Goal: Information Seeking & Learning: Learn about a topic

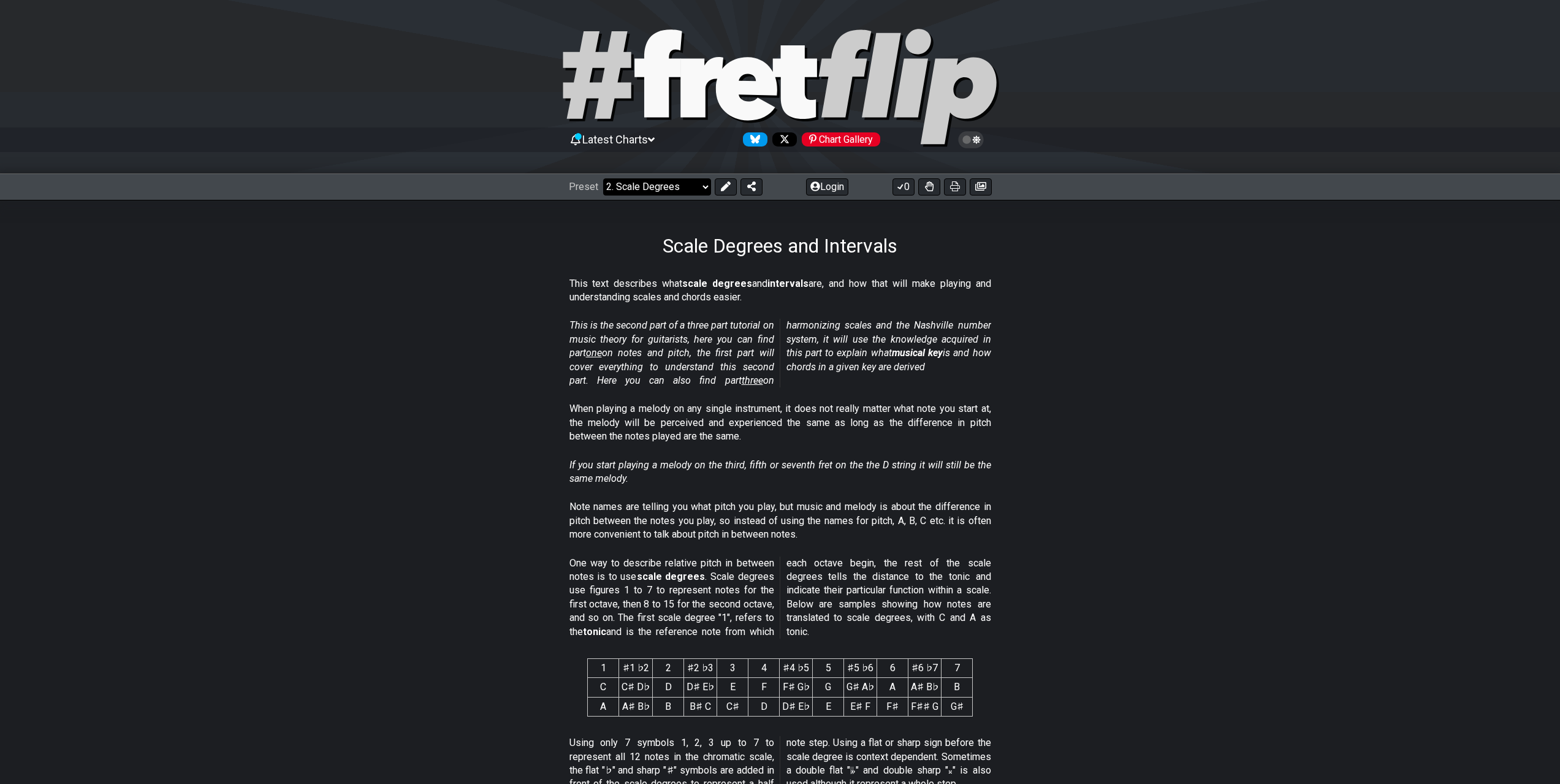
click at [703, 190] on select "Welcome to #fretflip! Initial Preset Custom Preset Minor Pentatonic Major Penta…" at bounding box center [657, 186] width 108 height 17
click at [603, 178] on select "Welcome to #fretflip! Initial Preset Custom Preset Minor Pentatonic Major Penta…" at bounding box center [657, 186] width 108 height 17
select select "/welcome"
select select "C"
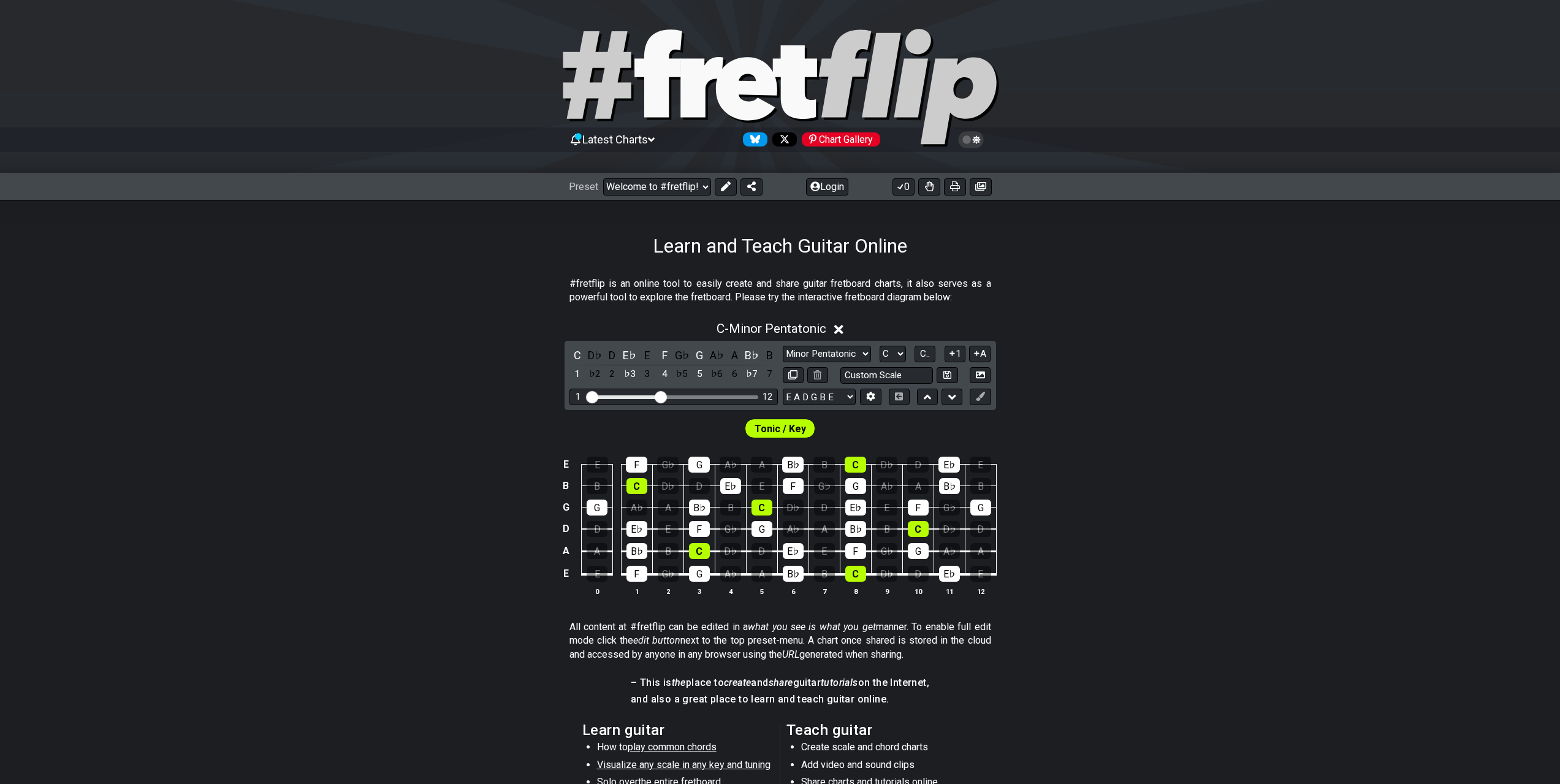
click at [771, 77] on icon at bounding box center [746, 89] width 62 height 63
click at [797, 90] on icon at bounding box center [794, 82] width 44 height 73
click at [699, 186] on select "Welcome to #fretflip! Initial Preset Custom Preset Minor Pentatonic Major Penta…" at bounding box center [657, 186] width 108 height 17
click at [603, 178] on select "Welcome to #fretflip! Initial Preset Custom Preset Minor Pentatonic Major Penta…" at bounding box center [657, 186] width 108 height 17
drag, startPoint x: 968, startPoint y: 1, endPoint x: 1164, endPoint y: 429, distance: 470.7
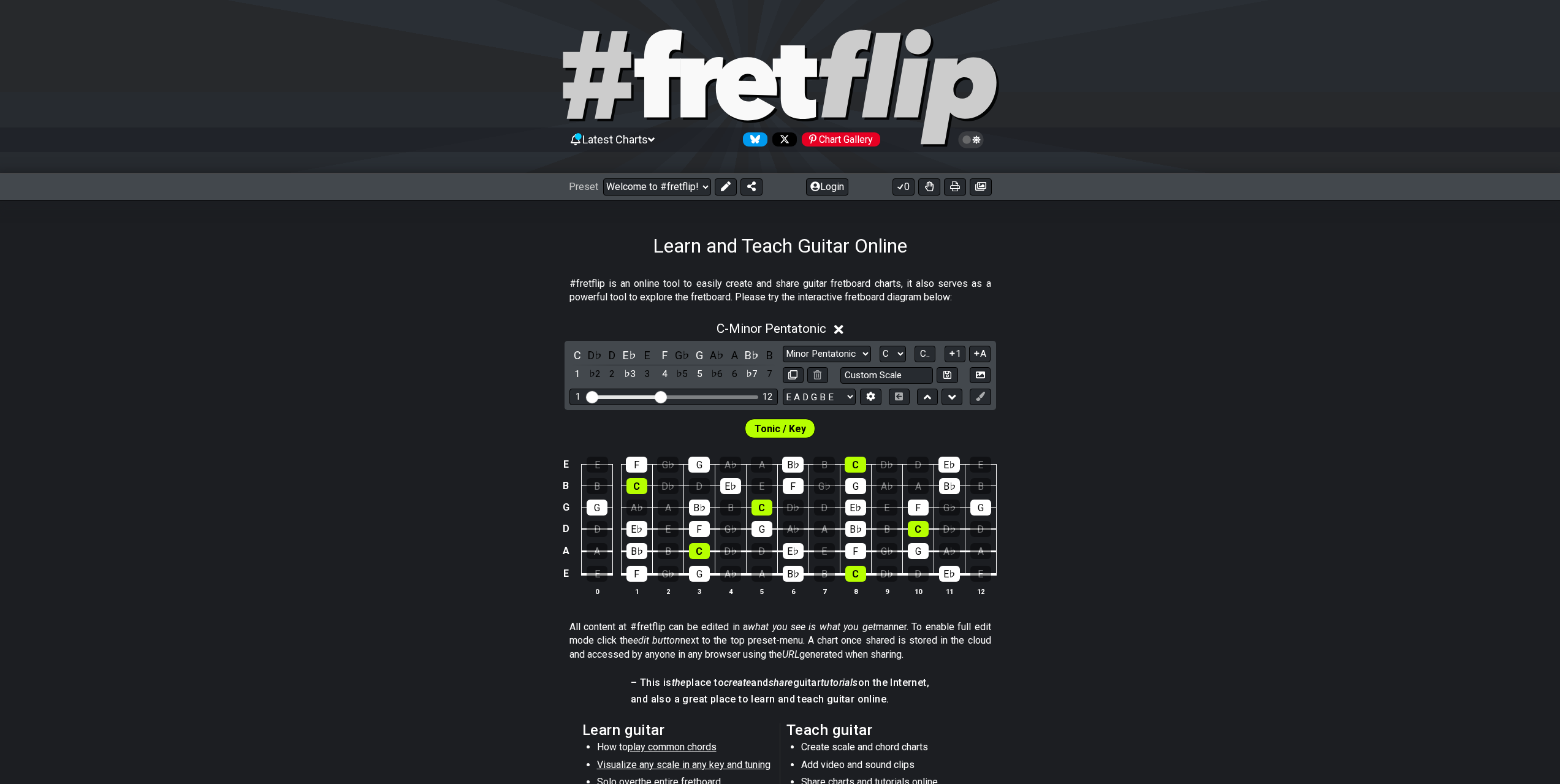
click at [1164, 429] on div "Tonic / Key" at bounding box center [780, 426] width 1560 height 30
click at [637, 136] on span "Latest Charts" at bounding box center [614, 139] width 65 height 13
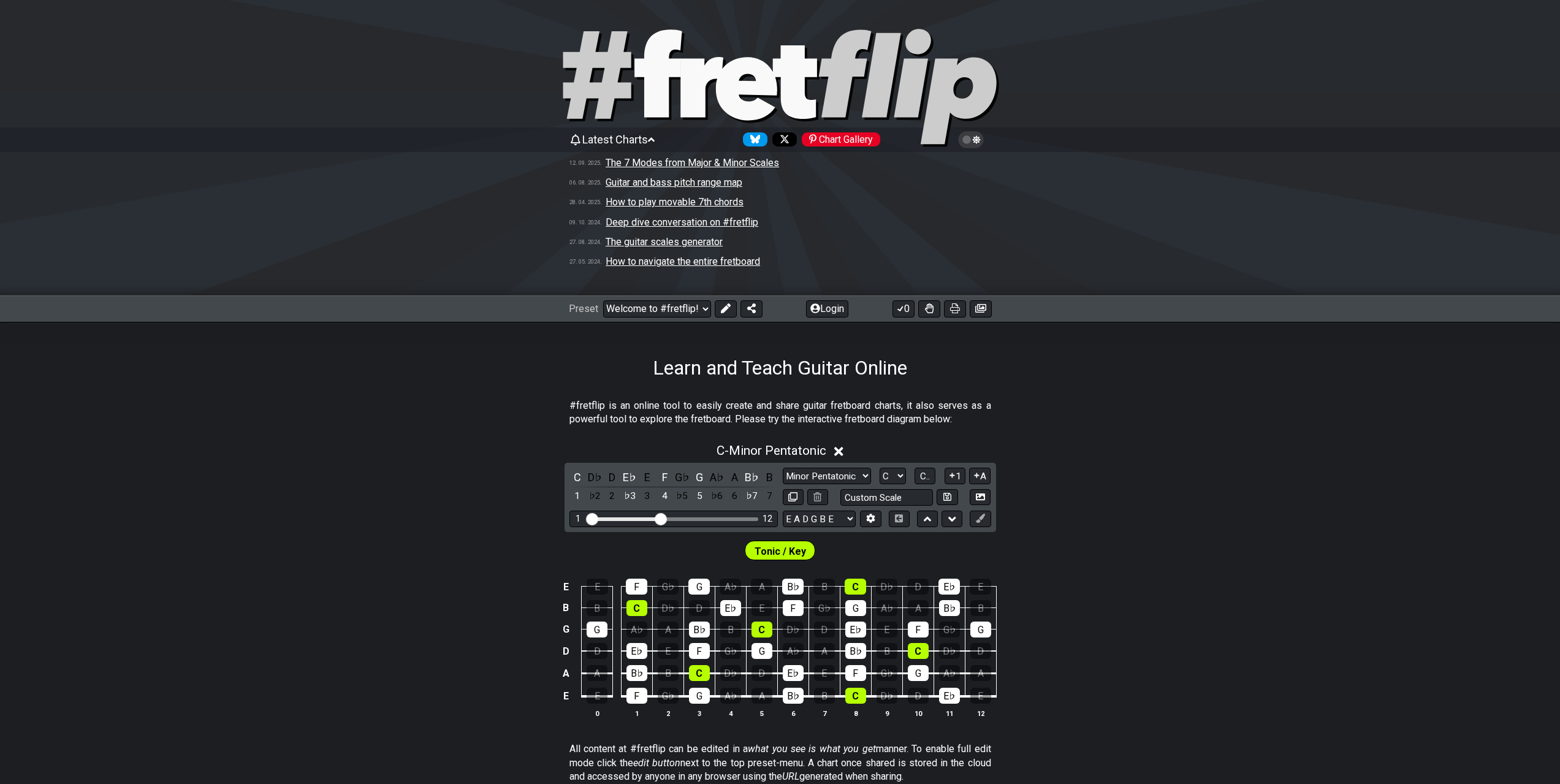
click at [1207, 456] on div "C - Minor Pentatonic" at bounding box center [780, 446] width 1560 height 22
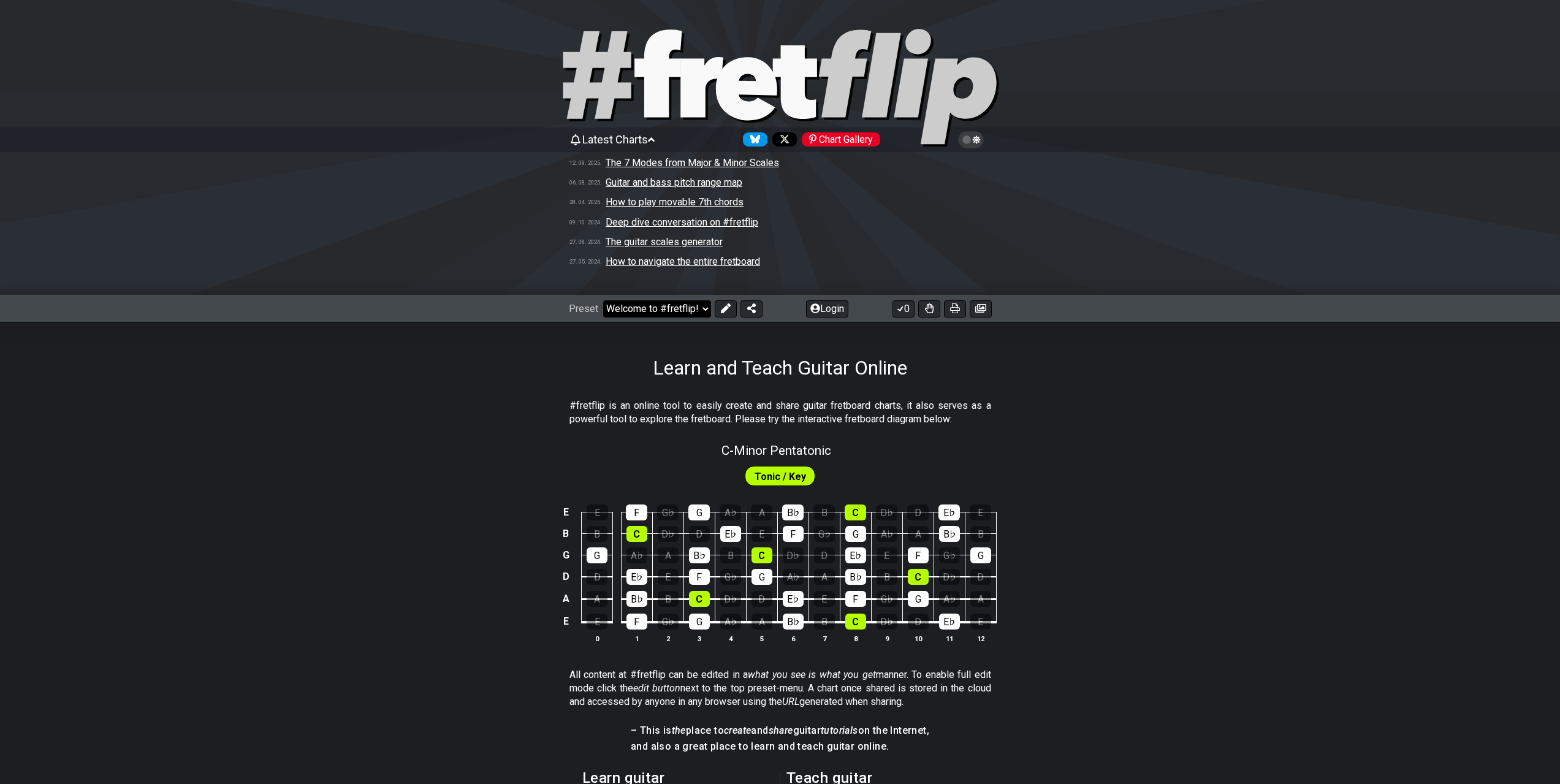
click at [701, 307] on select "Welcome to #fretflip! Initial Preset Custom Preset Minor Pentatonic Major Penta…" at bounding box center [657, 308] width 108 height 17
click at [603, 300] on select "Welcome to #fretflip! Initial Preset Custom Preset Minor Pentatonic Major Penta…" at bounding box center [657, 308] width 108 height 17
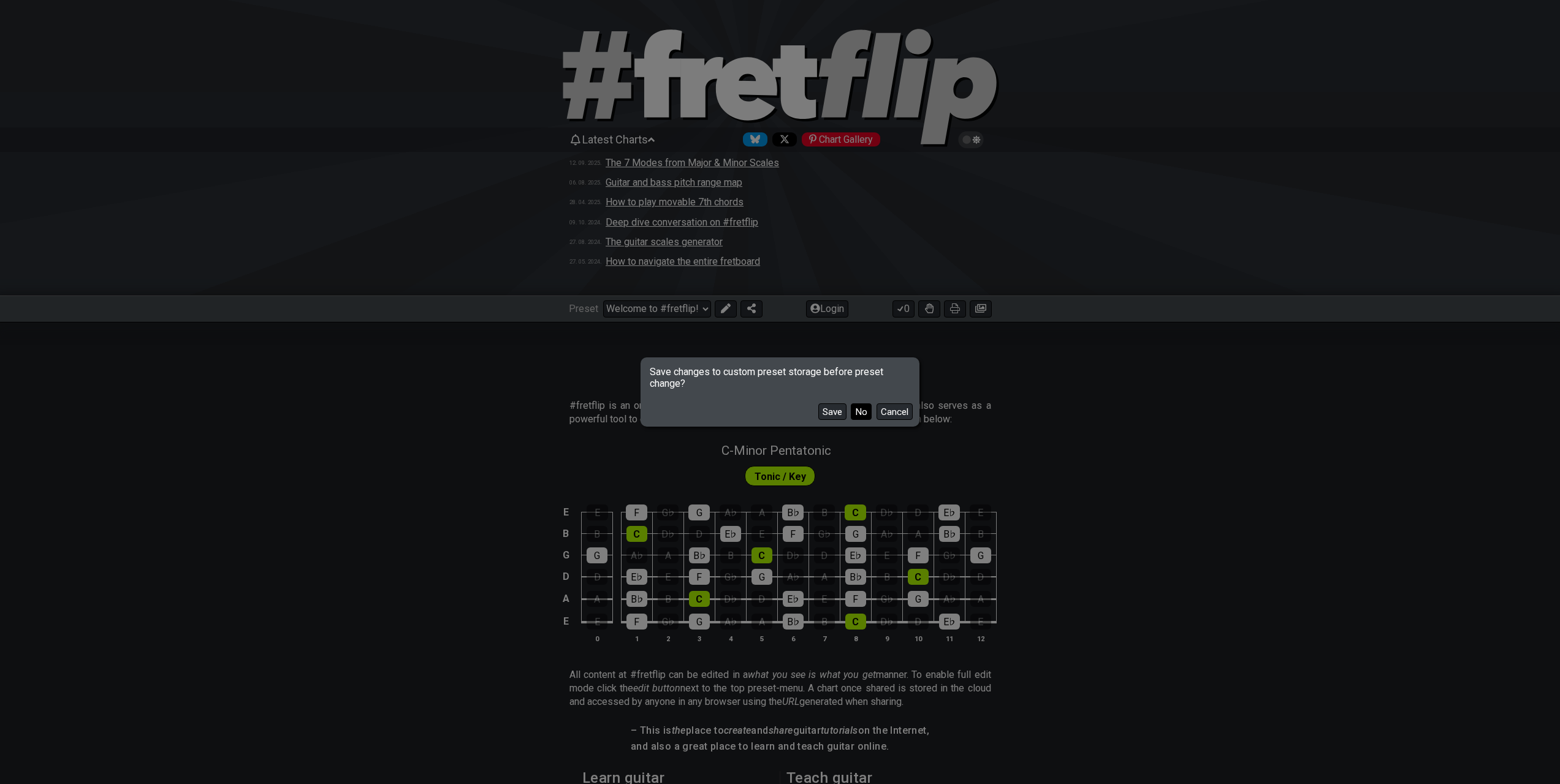
click at [859, 413] on button "No" at bounding box center [861, 411] width 21 height 17
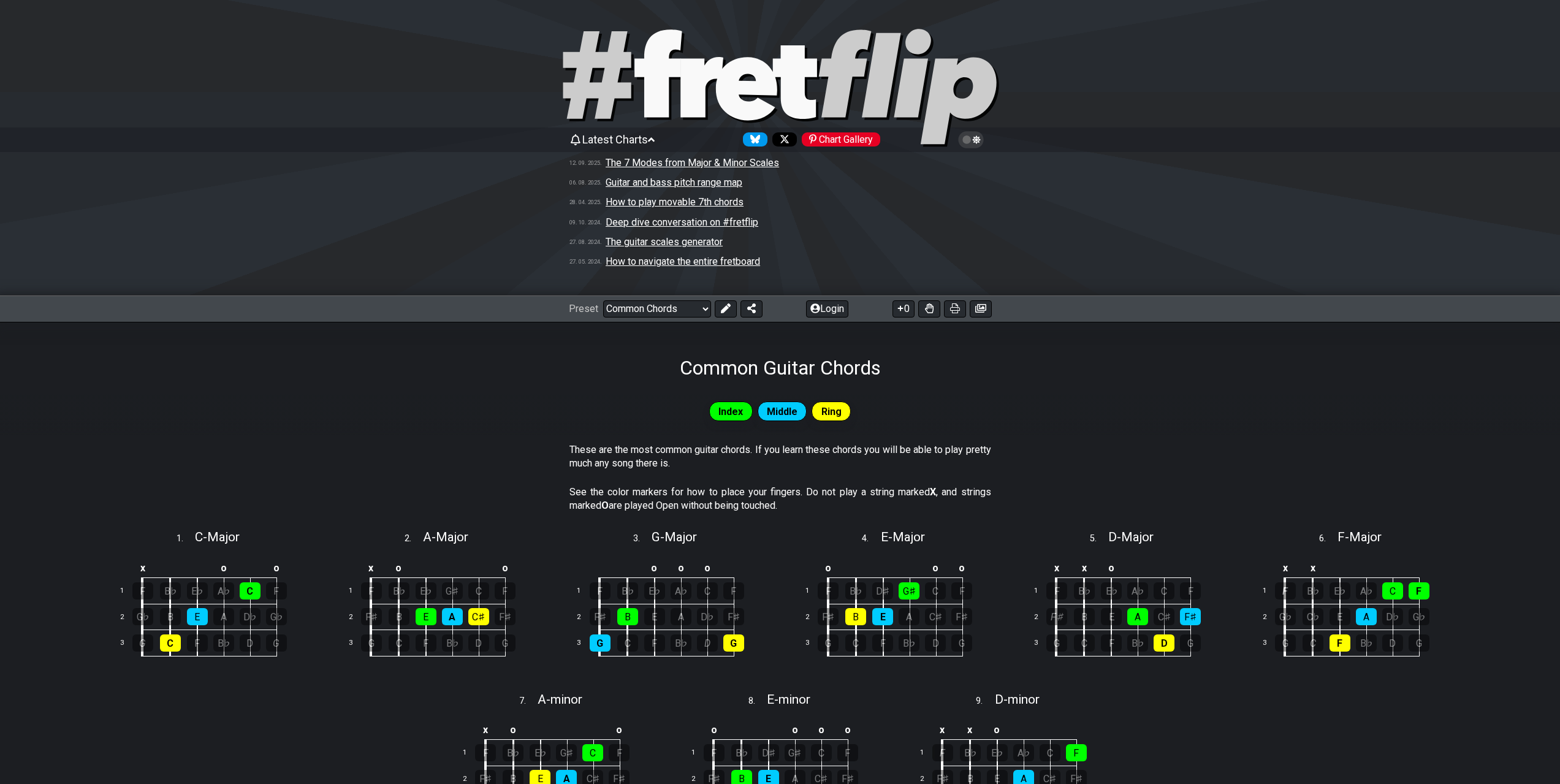
click at [654, 139] on icon at bounding box center [652, 139] width 7 height 11
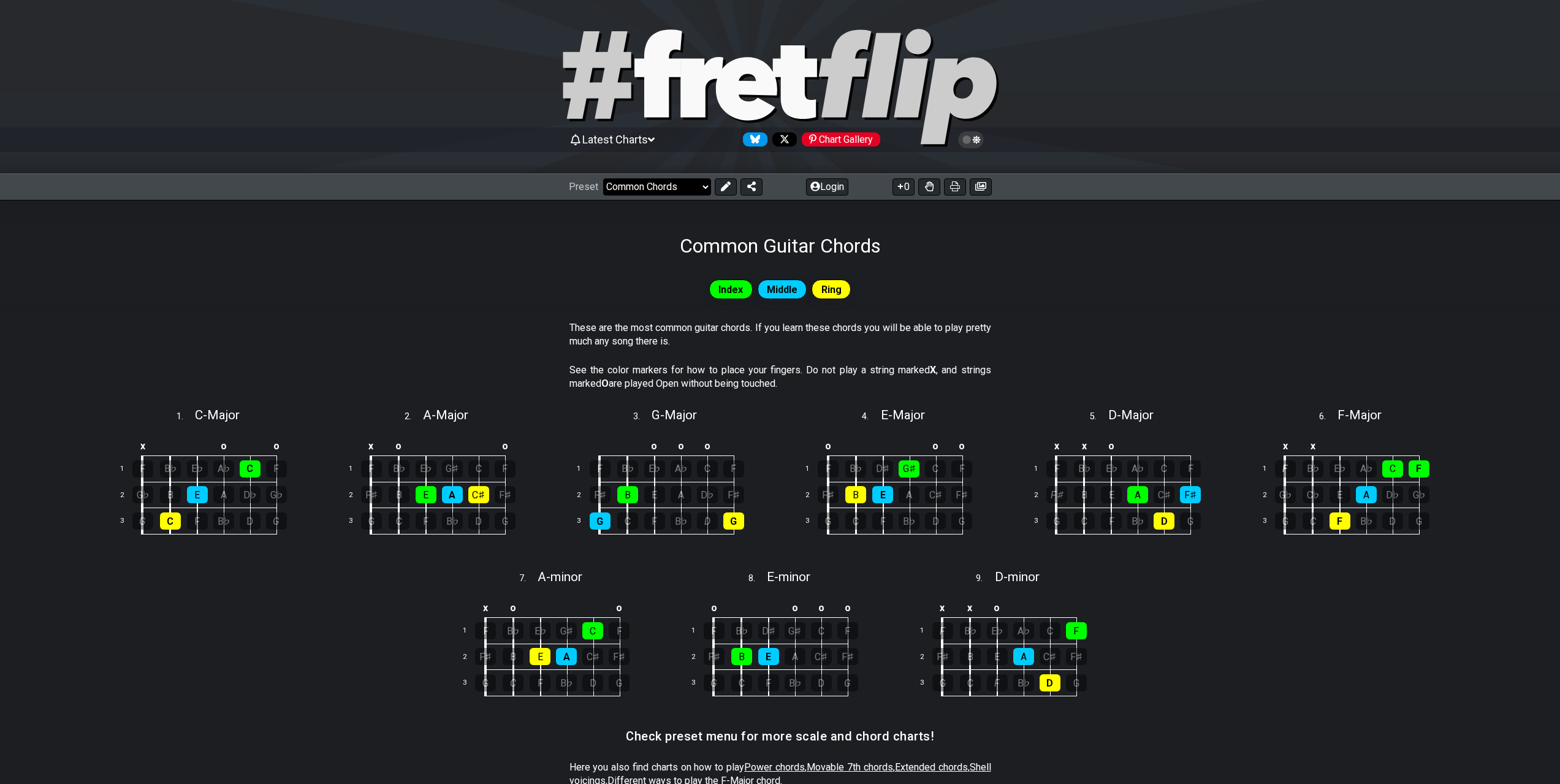
click at [687, 184] on select "Welcome to #fretflip! Initial Preset Custom Preset Minor Pentatonic Major Penta…" at bounding box center [657, 186] width 108 height 17
click at [603, 178] on select "Welcome to #fretflip! Initial Preset Custom Preset Minor Pentatonic Major Penta…" at bounding box center [657, 186] width 108 height 17
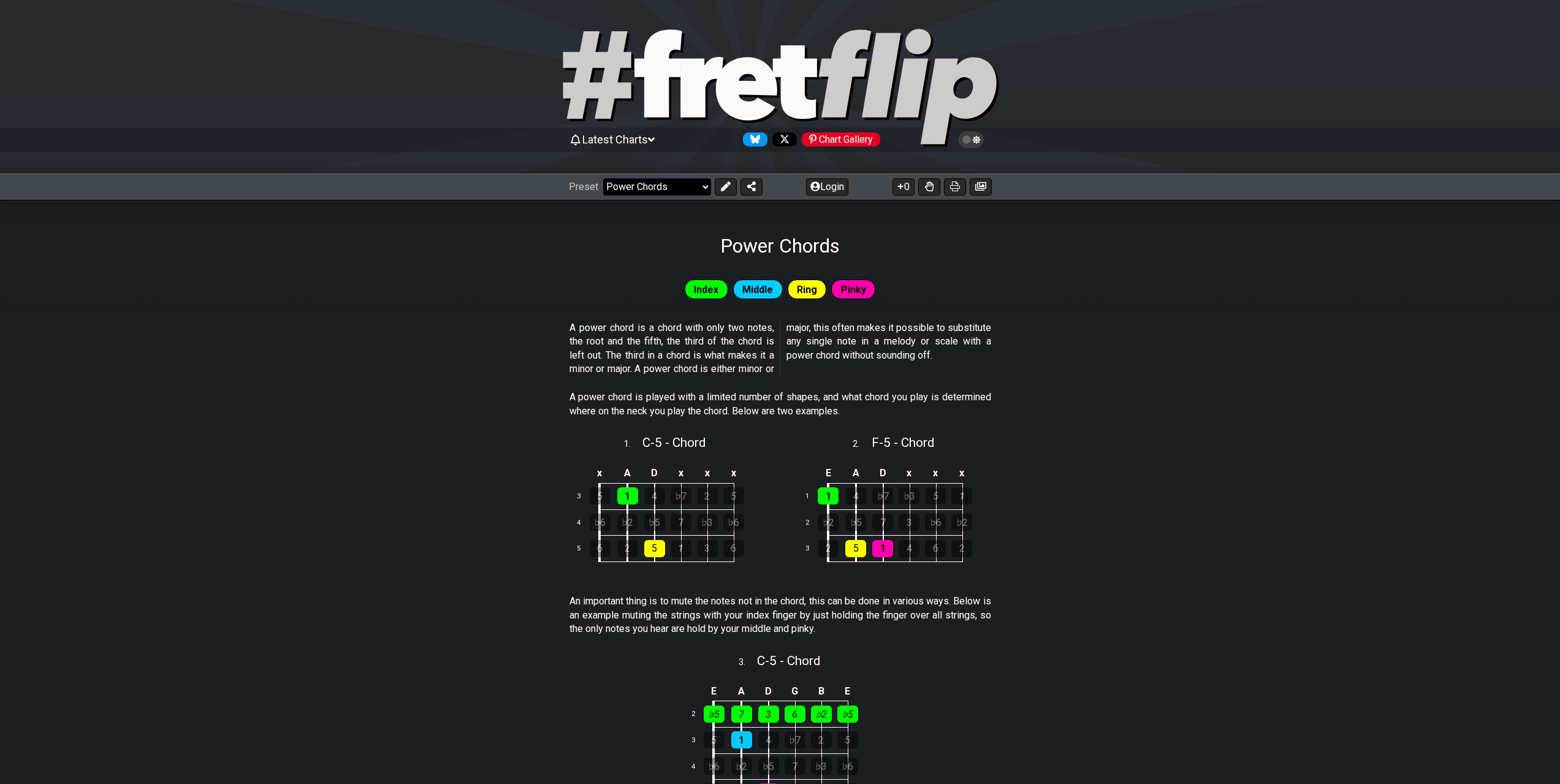
click at [692, 190] on select "Welcome to #fretflip! Initial Preset Custom Preset Minor Pentatonic Major Penta…" at bounding box center [657, 186] width 108 height 17
click at [603, 178] on select "Welcome to #fretflip! Initial Preset Custom Preset Minor Pentatonic Major Penta…" at bounding box center [657, 186] width 108 height 17
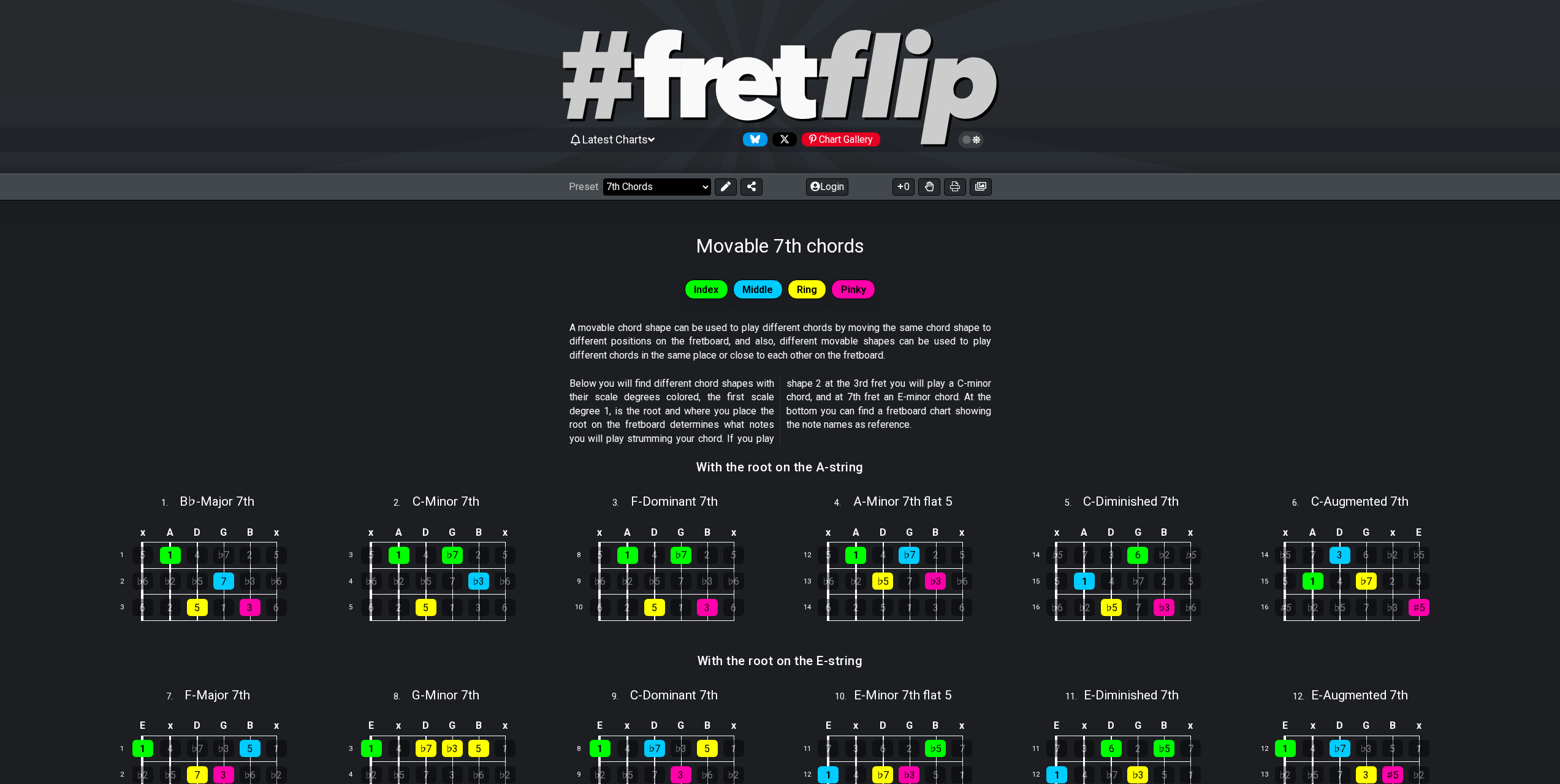
click at [701, 187] on select "Welcome to #fretflip! Initial Preset Custom Preset Minor Pentatonic Major Penta…" at bounding box center [657, 186] width 108 height 17
click at [603, 178] on select "Welcome to #fretflip! Initial Preset Custom Preset Minor Pentatonic Major Penta…" at bounding box center [657, 186] width 108 height 17
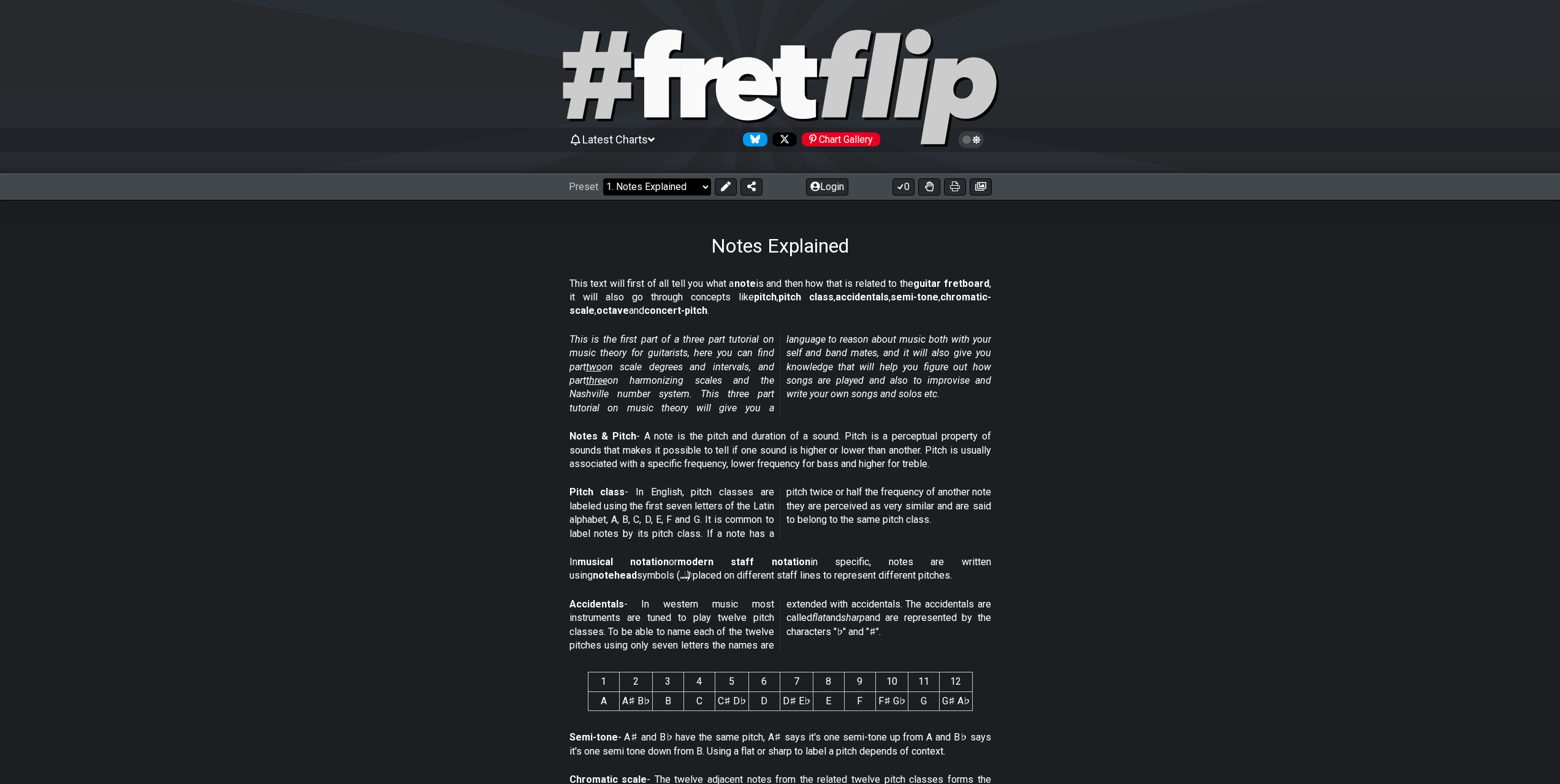
click at [697, 182] on select "Welcome to #fretflip! Initial Preset Custom Preset Minor Pentatonic Major Penta…" at bounding box center [657, 186] width 108 height 17
click at [603, 178] on select "Welcome to #fretflip! Initial Preset Custom Preset Minor Pentatonic Major Penta…" at bounding box center [657, 186] width 108 height 17
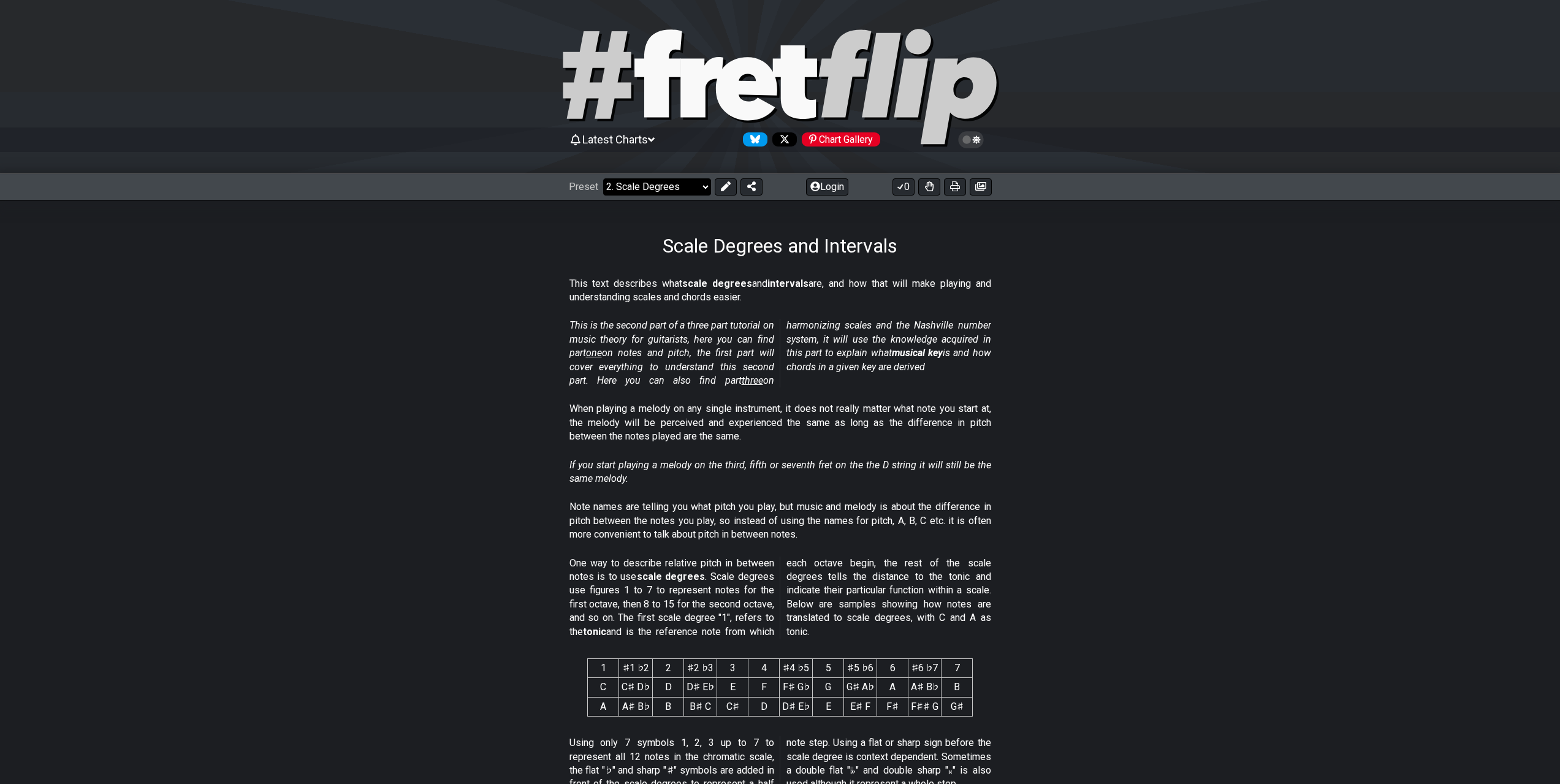
click at [701, 190] on select "Welcome to #fretflip! Initial Preset Custom Preset Minor Pentatonic Major Penta…" at bounding box center [657, 186] width 108 height 17
click at [603, 178] on select "Welcome to #fretflip! Initial Preset Custom Preset Minor Pentatonic Major Penta…" at bounding box center [657, 186] width 108 height 17
select select "/major-triad-arpeggios"
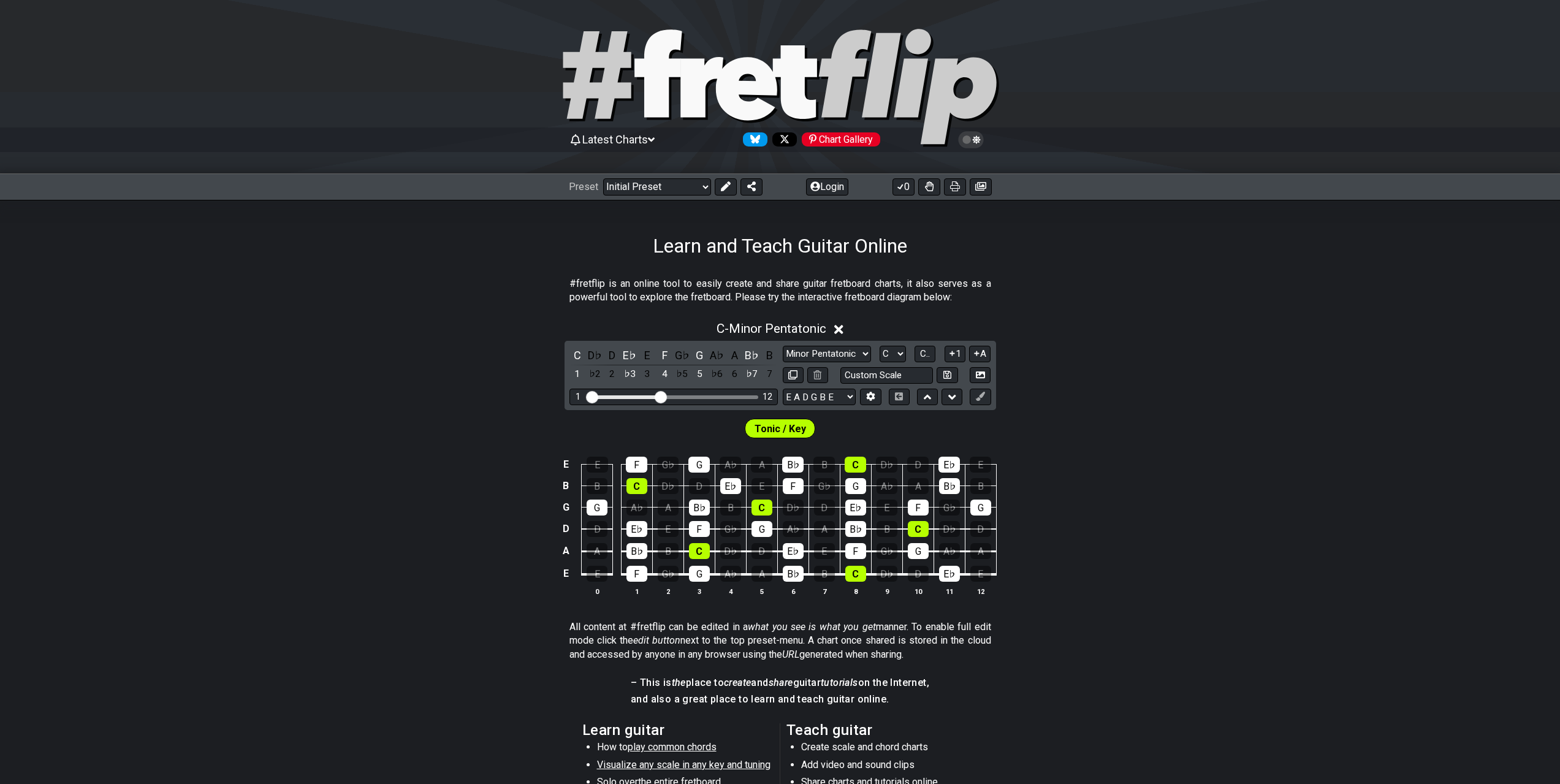
click at [784, 430] on span "Tonic / Key" at bounding box center [780, 429] width 52 height 18
click at [702, 182] on select "Welcome to #fretflip! Initial Preset Custom Preset Minor Pentatonic Major Penta…" at bounding box center [657, 186] width 108 height 17
click at [603, 178] on select "Welcome to #fretflip! Initial Preset Custom Preset Minor Pentatonic Major Penta…" at bounding box center [657, 186] width 108 height 17
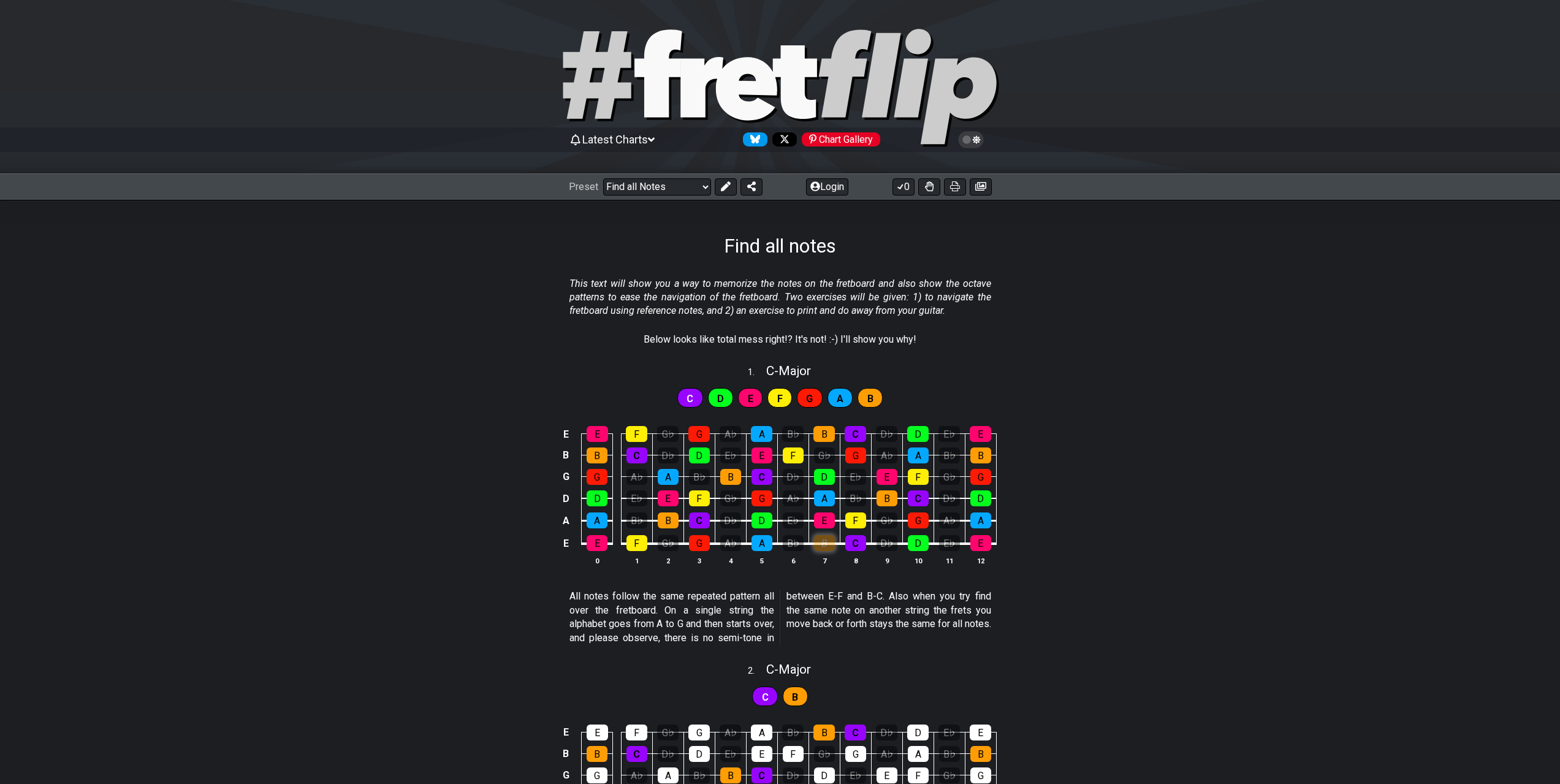
click at [819, 540] on div "B" at bounding box center [823, 543] width 21 height 16
click at [819, 538] on div "B" at bounding box center [823, 543] width 21 height 16
click at [825, 539] on div "B" at bounding box center [823, 543] width 21 height 16
click at [829, 541] on div "B" at bounding box center [823, 543] width 21 height 16
click at [857, 521] on div "F" at bounding box center [855, 520] width 21 height 16
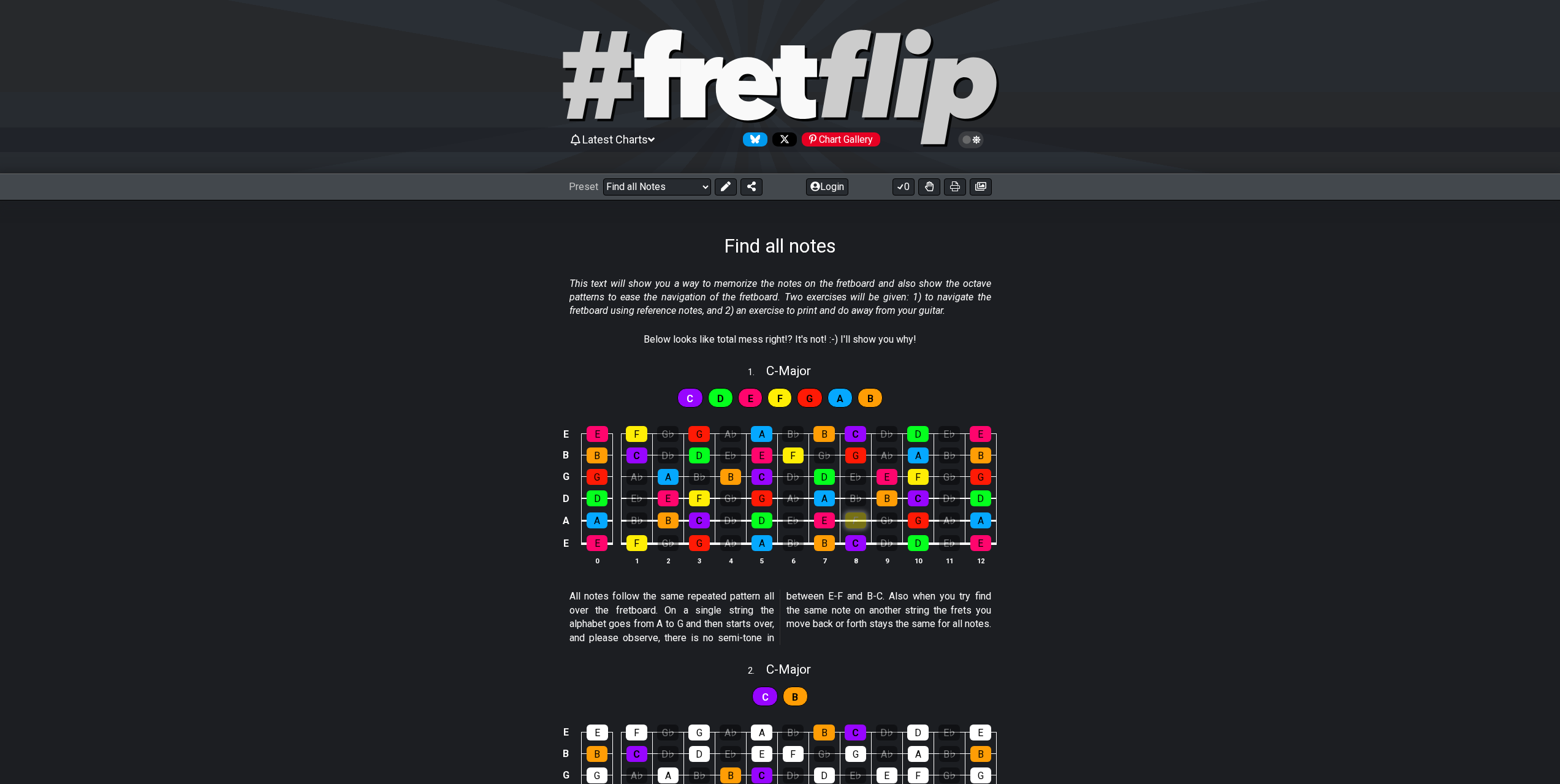
click at [857, 521] on div "F" at bounding box center [855, 520] width 21 height 16
click at [689, 187] on select "Welcome to #fretflip! Initial Preset Custom Preset Minor Pentatonic Major Penta…" at bounding box center [657, 186] width 108 height 17
click at [603, 178] on select "Welcome to #fretflip! Initial Preset Custom Preset Minor Pentatonic Major Penta…" at bounding box center [657, 186] width 108 height 17
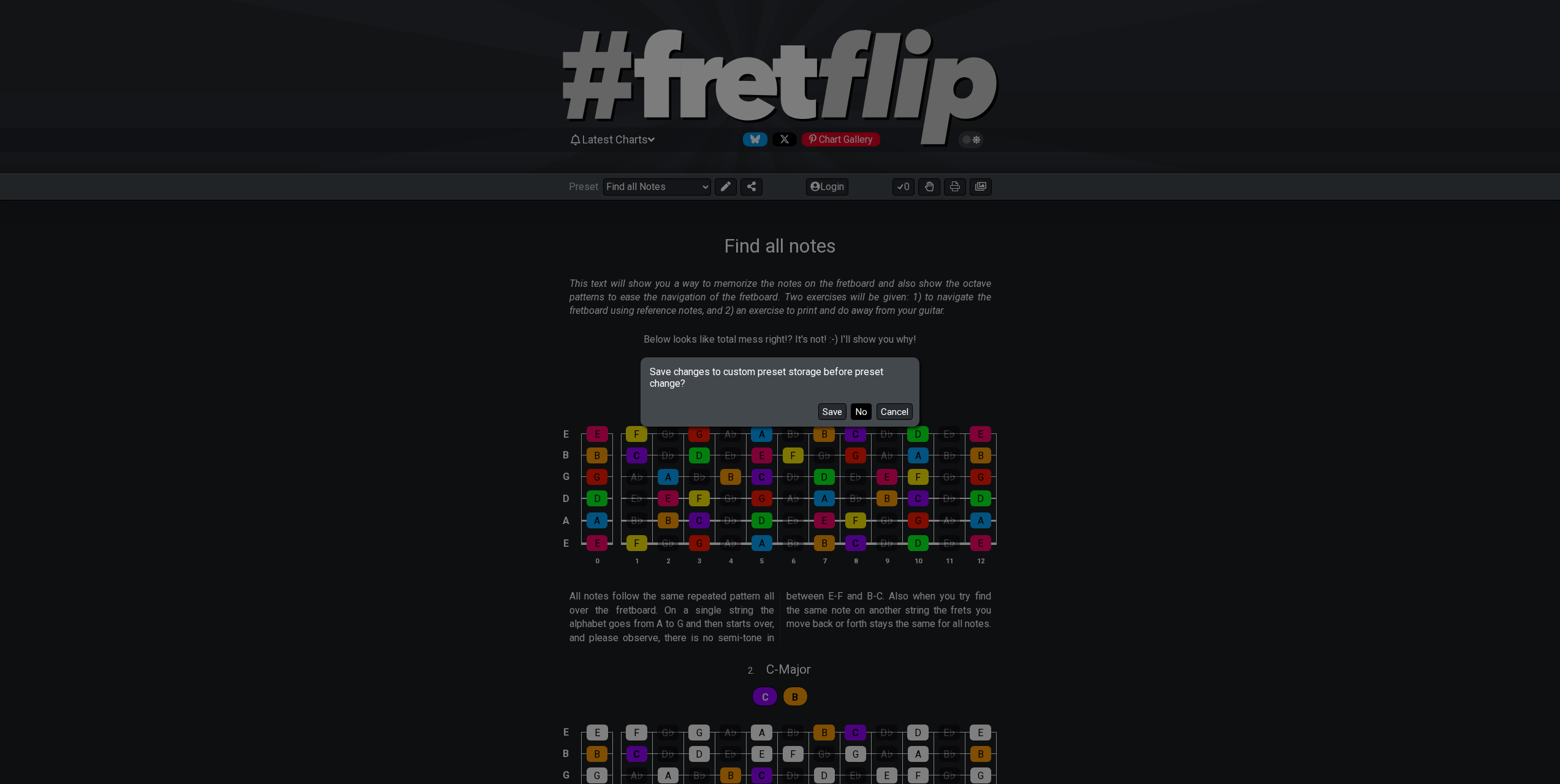
click at [863, 413] on button "No" at bounding box center [861, 411] width 21 height 17
select select "/connect-pentatonic-boxes"
